Goal: Find specific page/section: Find specific page/section

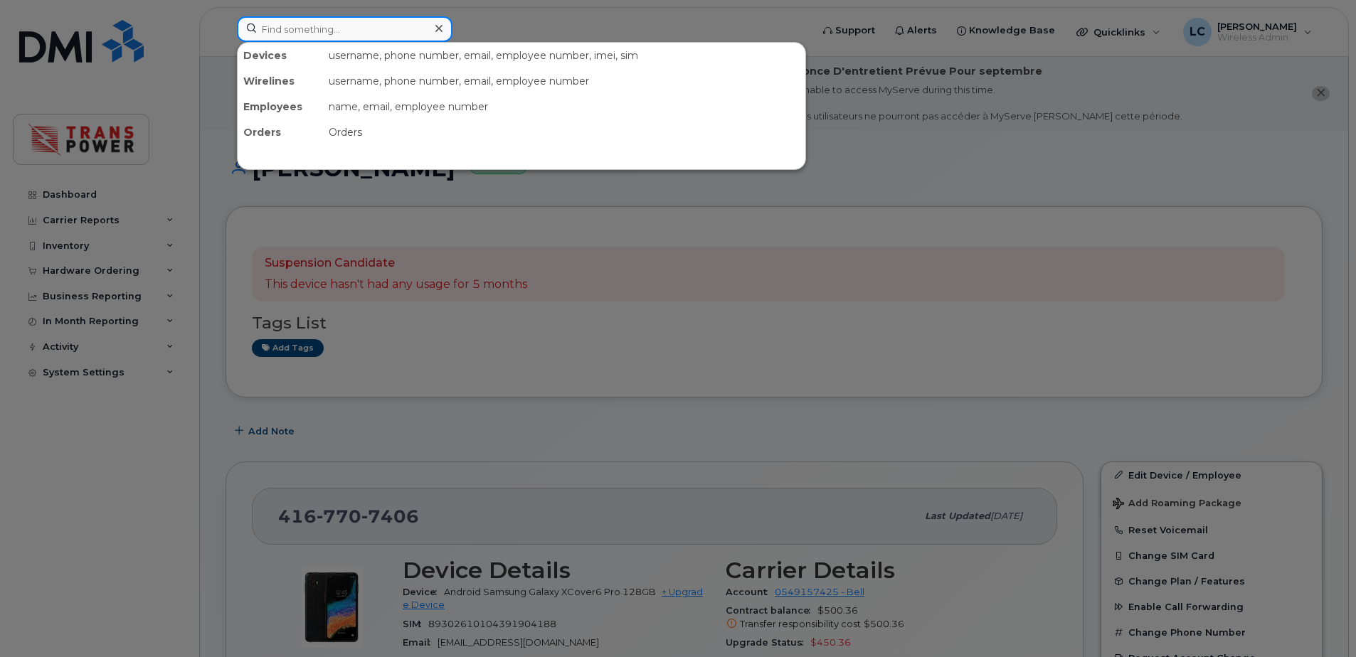
click at [356, 20] on input at bounding box center [345, 29] width 216 height 26
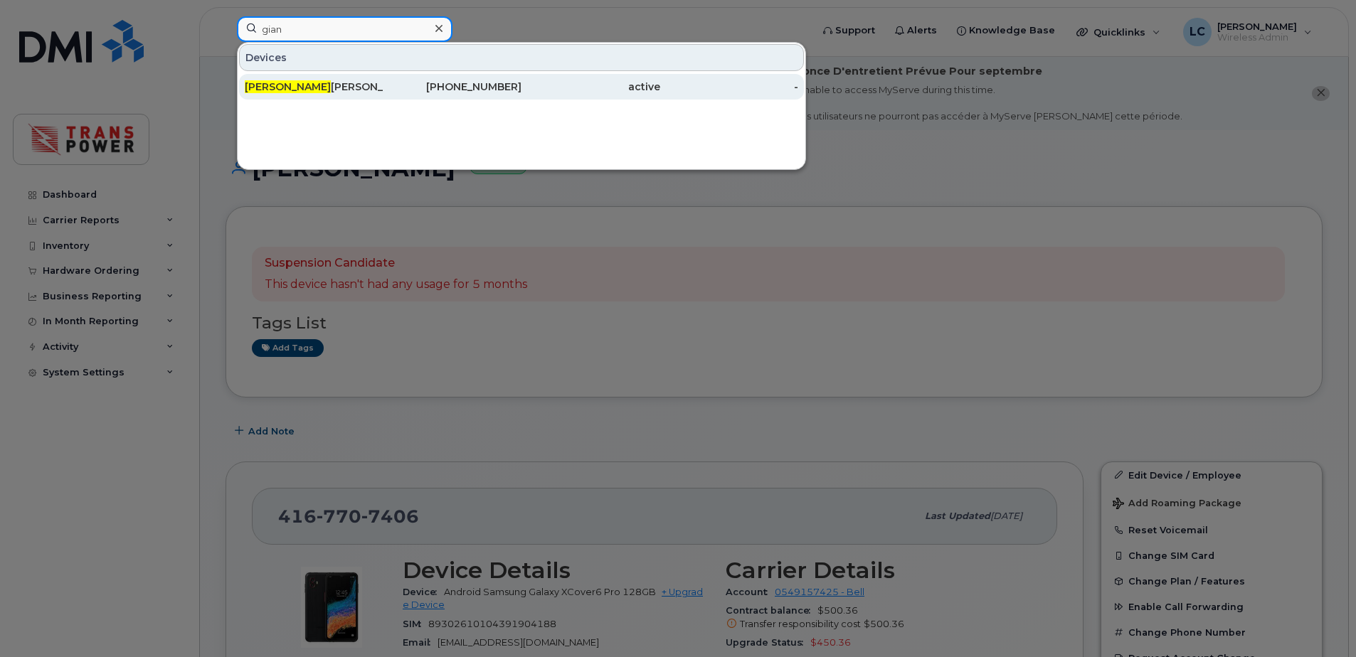
type input "gian"
click at [384, 75] on div "Gian luca Russo" at bounding box center [453, 87] width 139 height 26
